Goal: Task Accomplishment & Management: Manage account settings

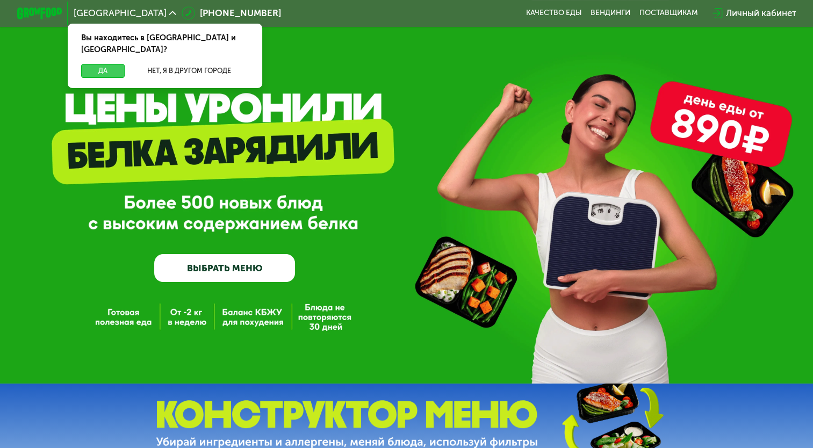
click at [101, 64] on button "Да" at bounding box center [103, 70] width 44 height 13
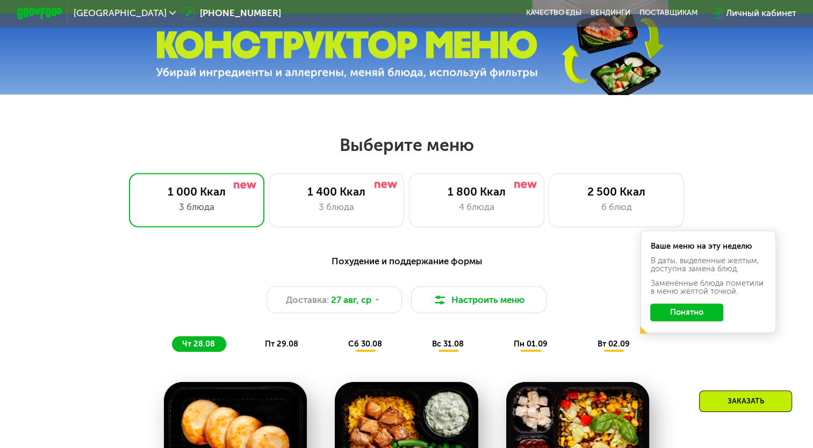
scroll to position [376, 0]
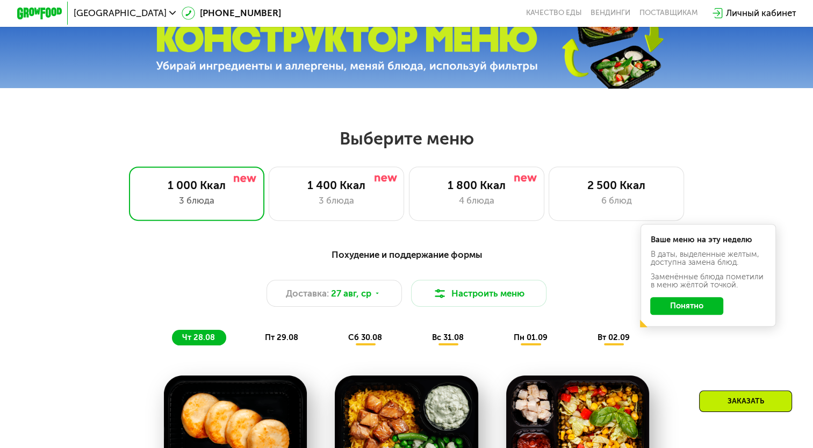
click at [688, 312] on button "Понятно" at bounding box center [687, 306] width 73 height 18
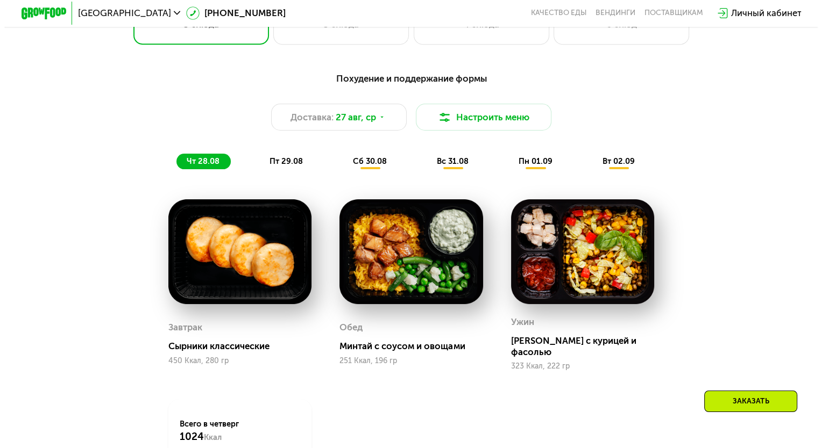
scroll to position [484, 0]
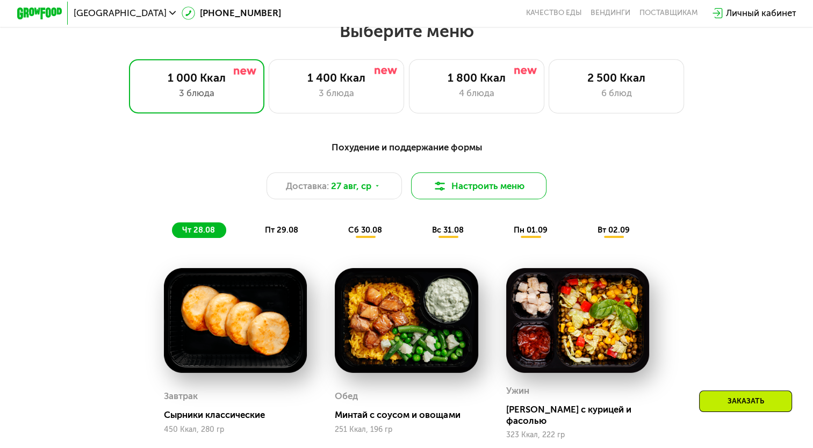
click at [491, 183] on button "Настроить меню" at bounding box center [478, 186] width 135 height 27
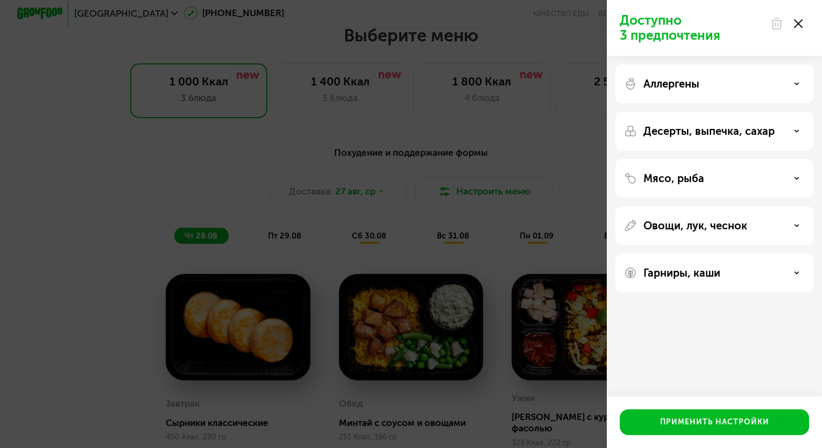
click at [749, 128] on p "Десерты, выпечка, сахар" at bounding box center [708, 131] width 131 height 13
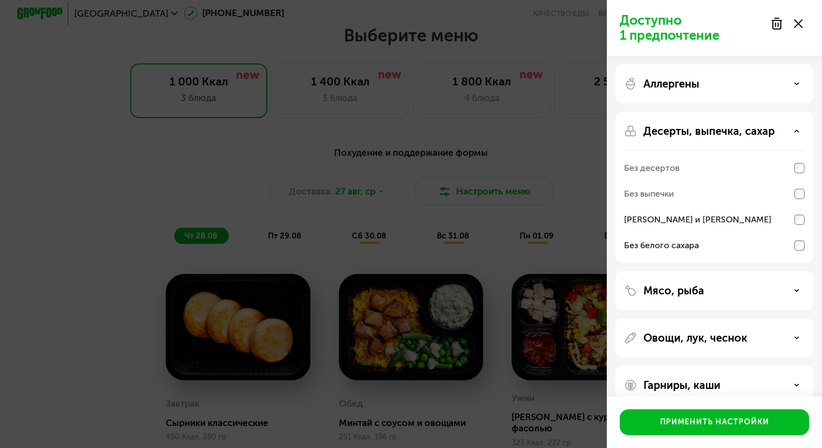
click at [729, 319] on div "Мясо, рыба" at bounding box center [714, 338] width 198 height 39
click at [725, 295] on div "Мясо, рыба" at bounding box center [714, 290] width 181 height 13
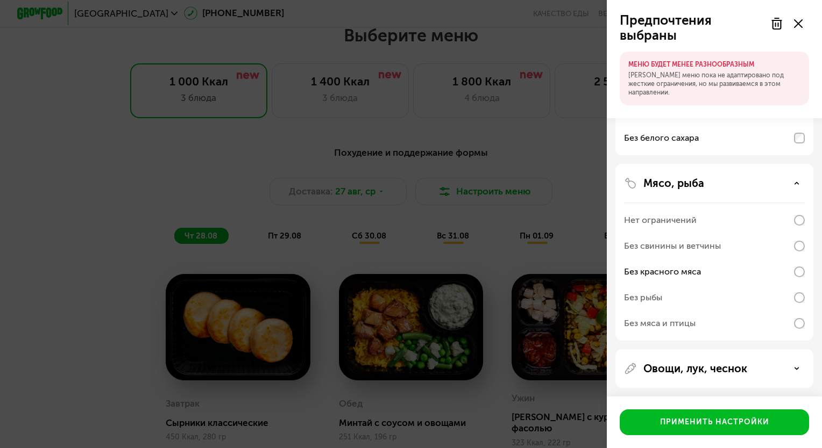
scroll to position [156, 0]
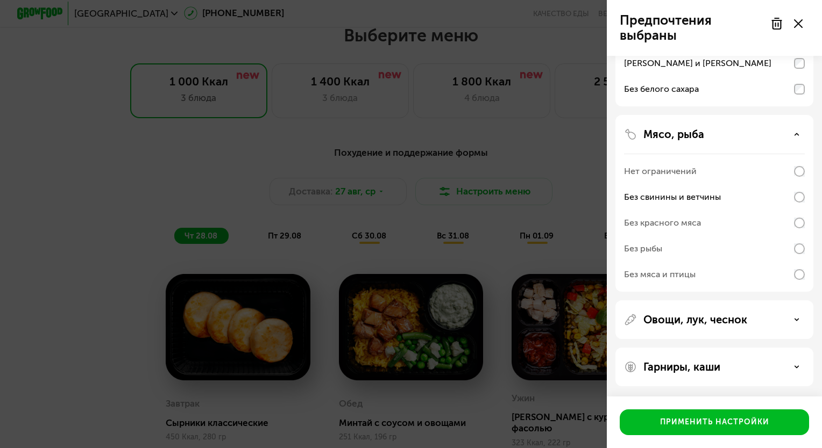
click at [729, 317] on p "Овощи, лук, чеснок" at bounding box center [695, 319] width 104 height 13
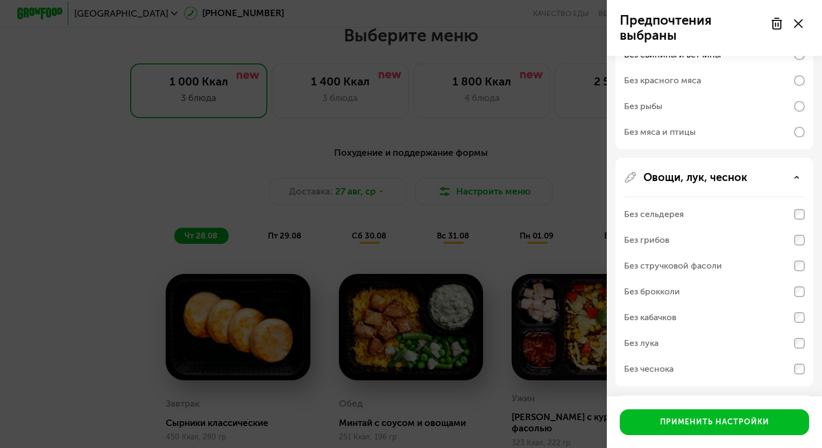
scroll to position [318, 0]
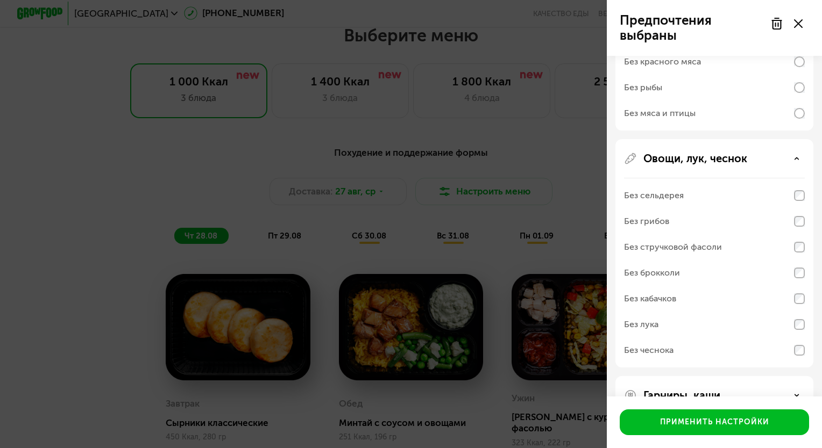
click at [649, 269] on div "Без брокколи" at bounding box center [652, 273] width 56 height 13
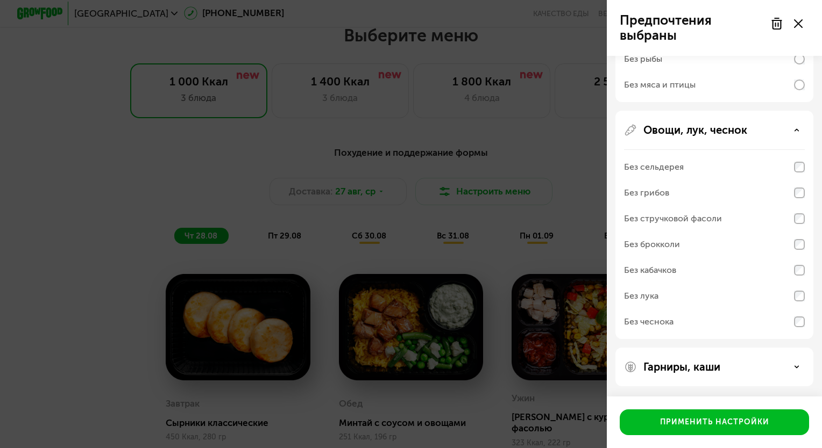
click at [677, 366] on p "Гарниры, каши" at bounding box center [681, 367] width 77 height 13
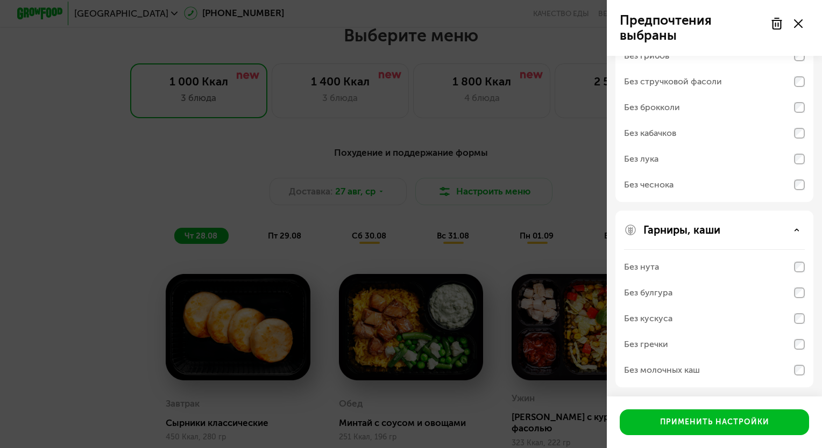
scroll to position [484, 0]
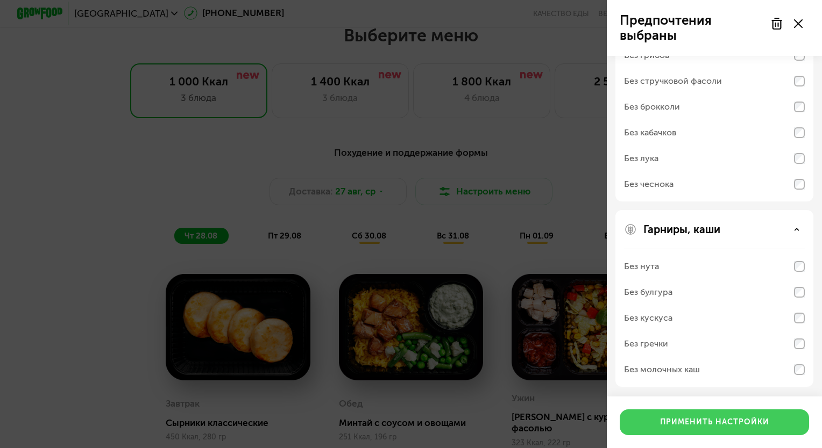
click at [731, 420] on div "Применить настройки" at bounding box center [714, 422] width 109 height 11
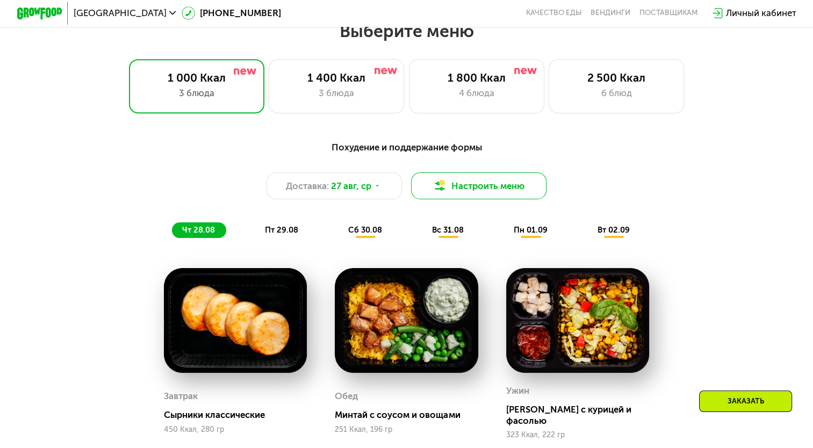
click at [505, 183] on button "Настроить меню" at bounding box center [478, 186] width 135 height 27
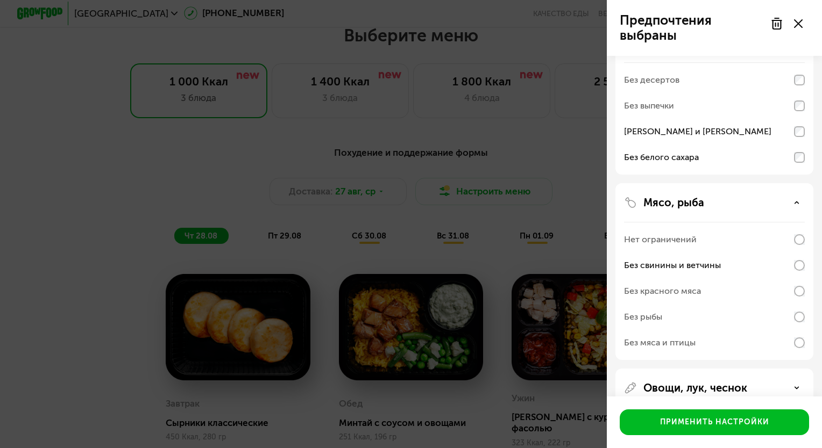
scroll to position [156, 0]
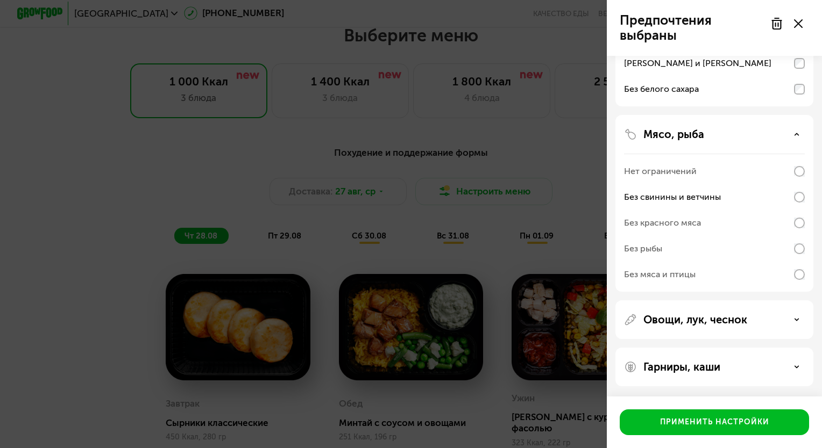
click at [748, 348] on div "Овощи, лук, чеснок" at bounding box center [714, 367] width 198 height 39
click at [763, 374] on div "Гарниры, каши" at bounding box center [714, 367] width 198 height 39
click at [785, 369] on div "Гарниры, каши" at bounding box center [714, 367] width 181 height 13
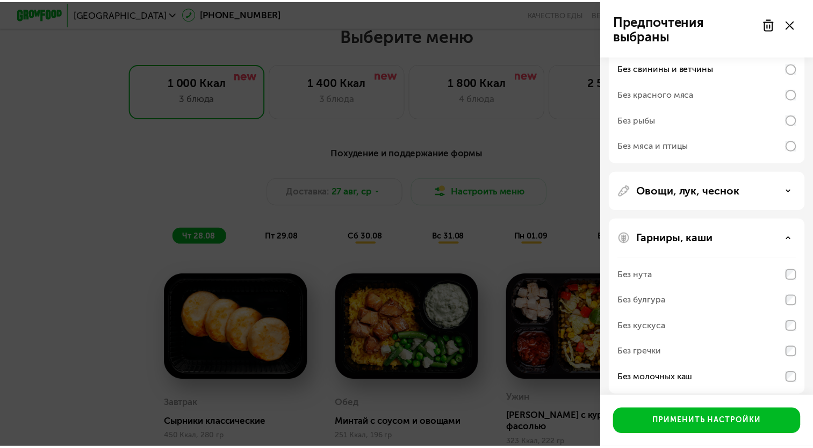
scroll to position [295, 0]
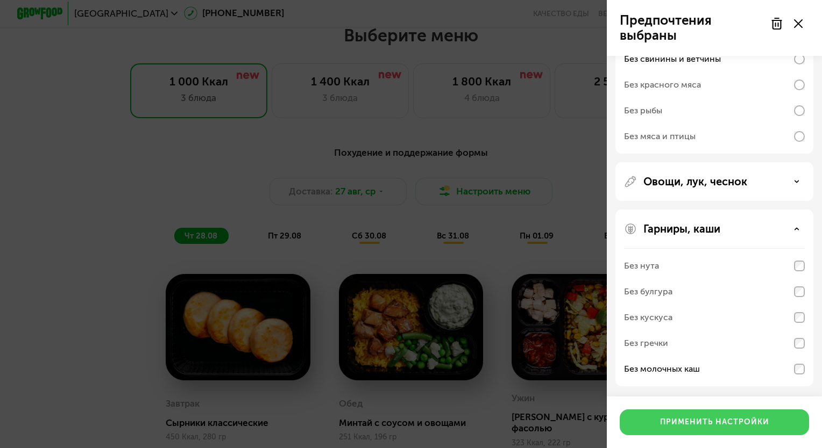
click at [662, 417] on div "Применить настройки" at bounding box center [714, 422] width 109 height 11
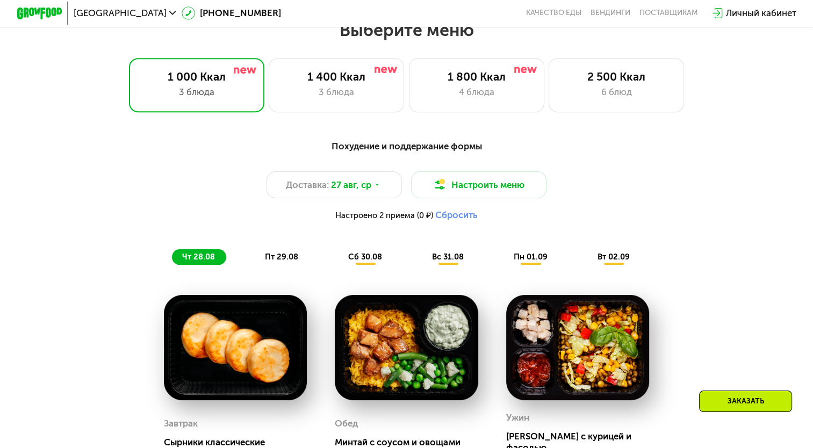
scroll to position [484, 0]
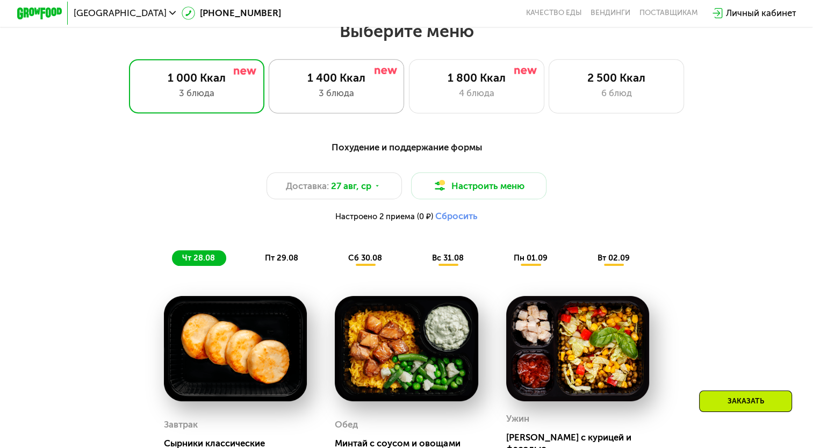
click at [369, 78] on div "1 400 Ккал" at bounding box center [337, 77] width 112 height 13
